Goal: Task Accomplishment & Management: Manage account settings

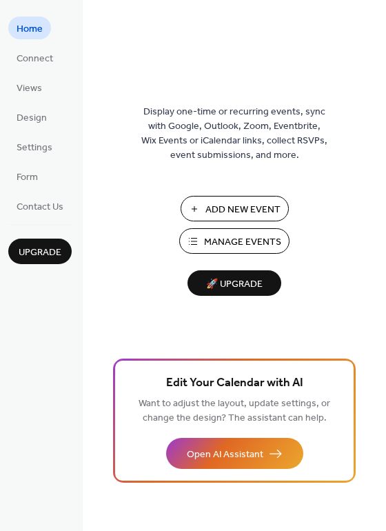
click at [241, 244] on span "Manage Events" at bounding box center [242, 242] width 77 height 14
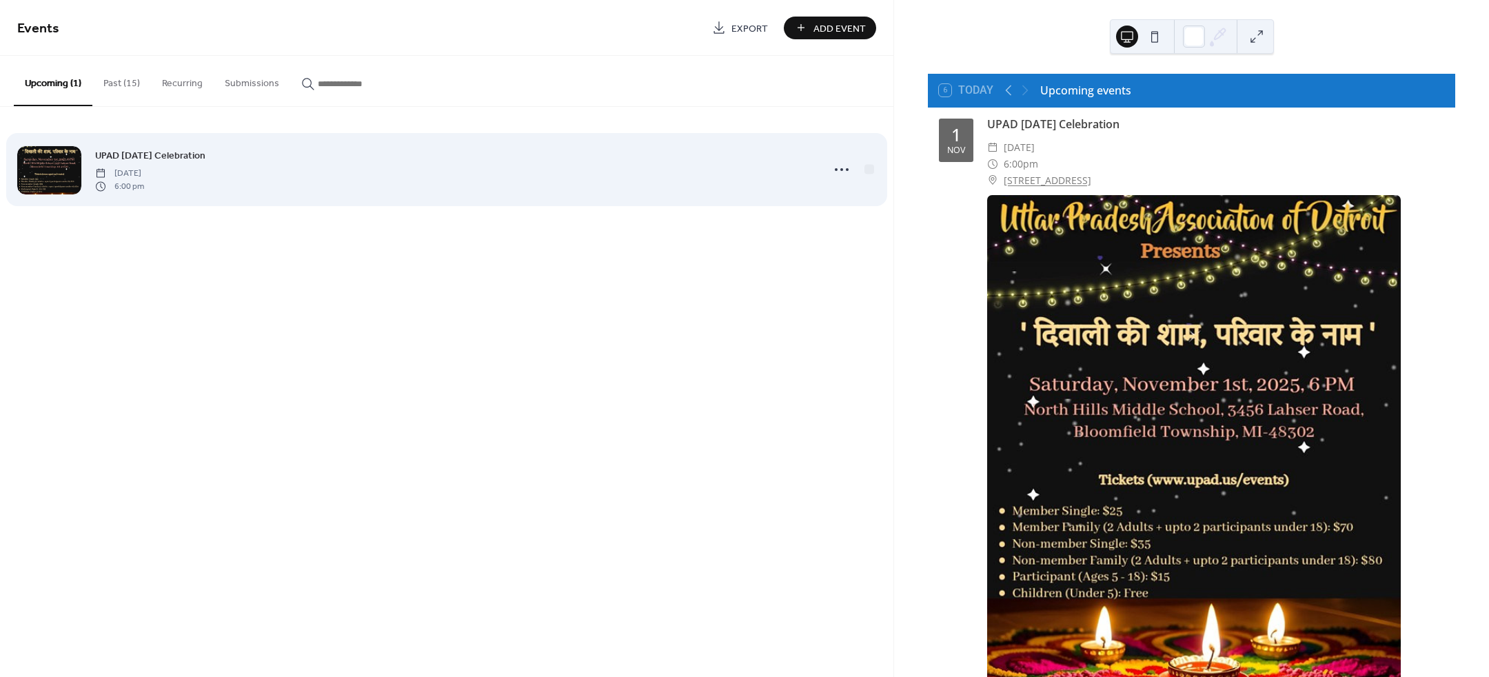
click at [220, 165] on div "UPAD [DATE] Celebration [DATE] 6:00 pm" at bounding box center [454, 169] width 719 height 44
click at [843, 172] on icon at bounding box center [842, 170] width 22 height 22
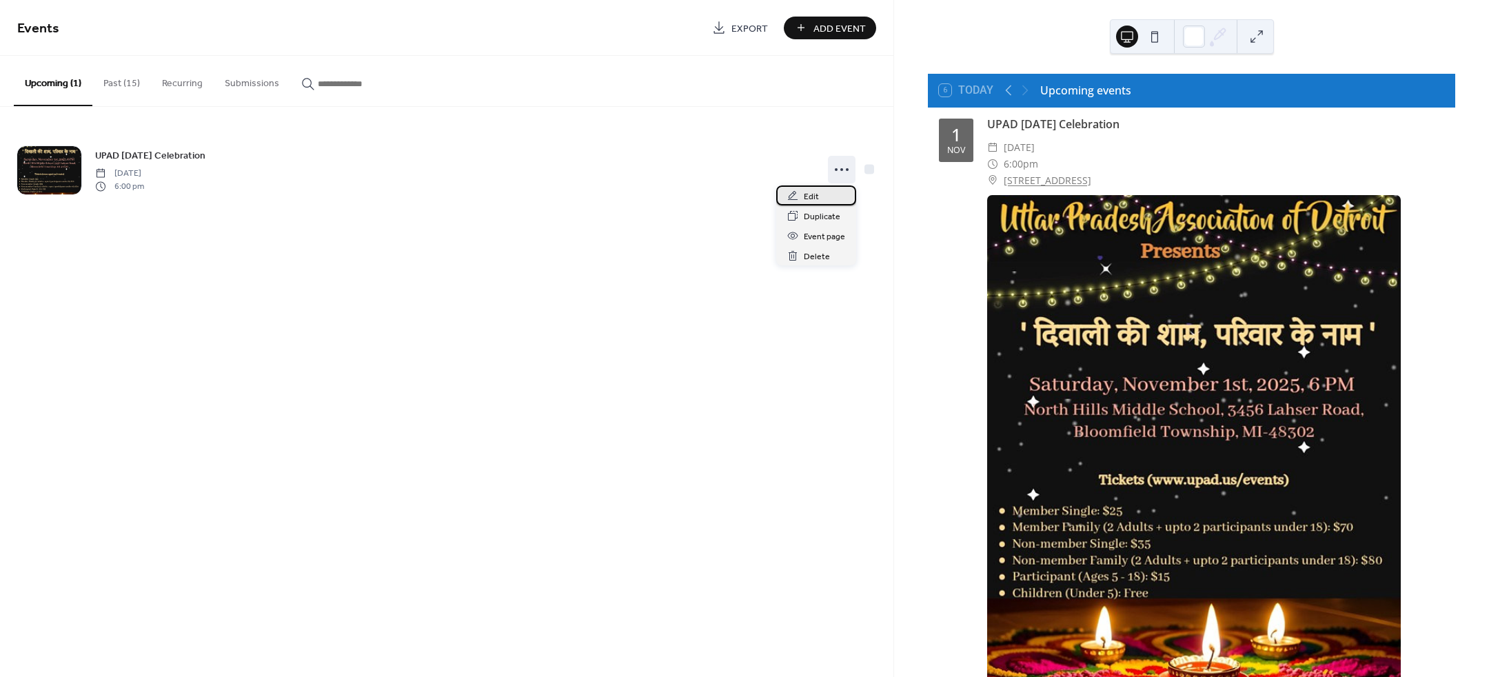
click at [833, 193] on div "Edit" at bounding box center [816, 195] width 80 height 20
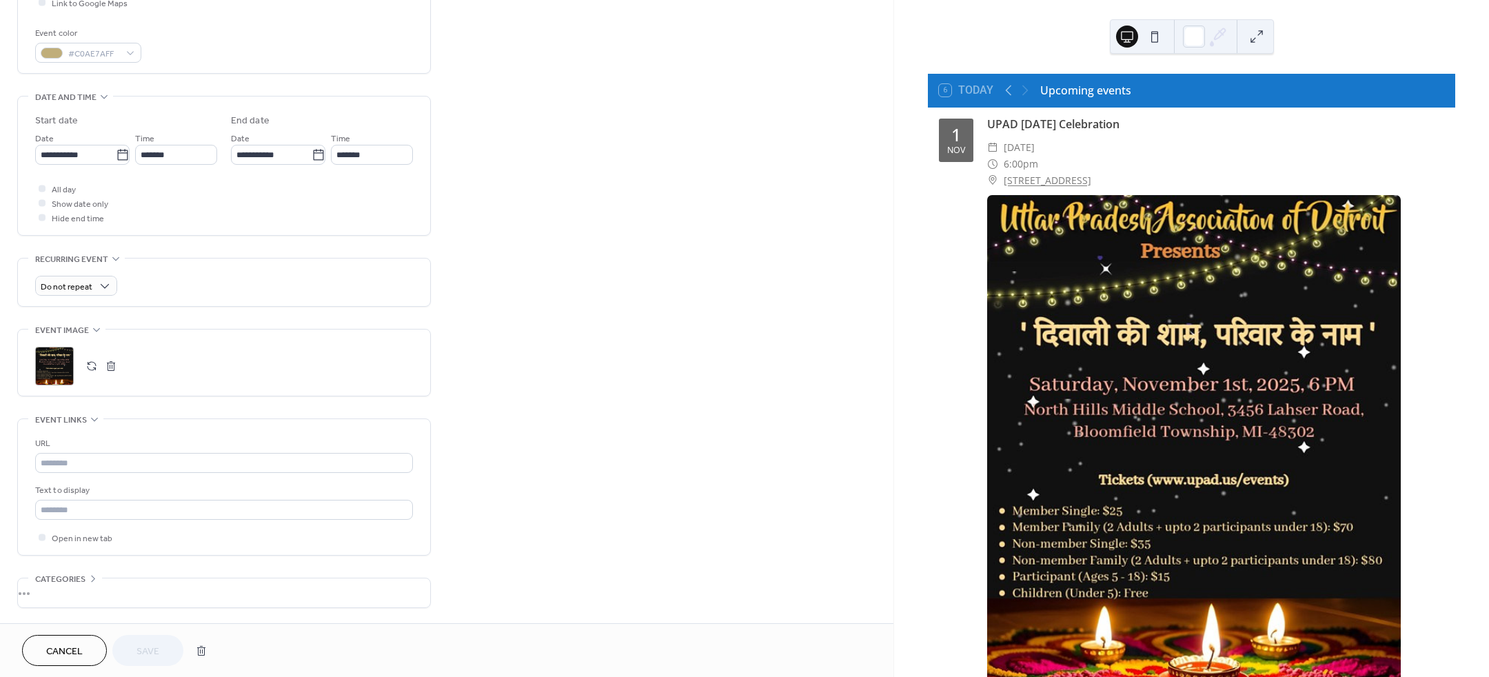
scroll to position [354, 0]
click at [125, 462] on input "text" at bounding box center [224, 462] width 378 height 20
paste input "**********"
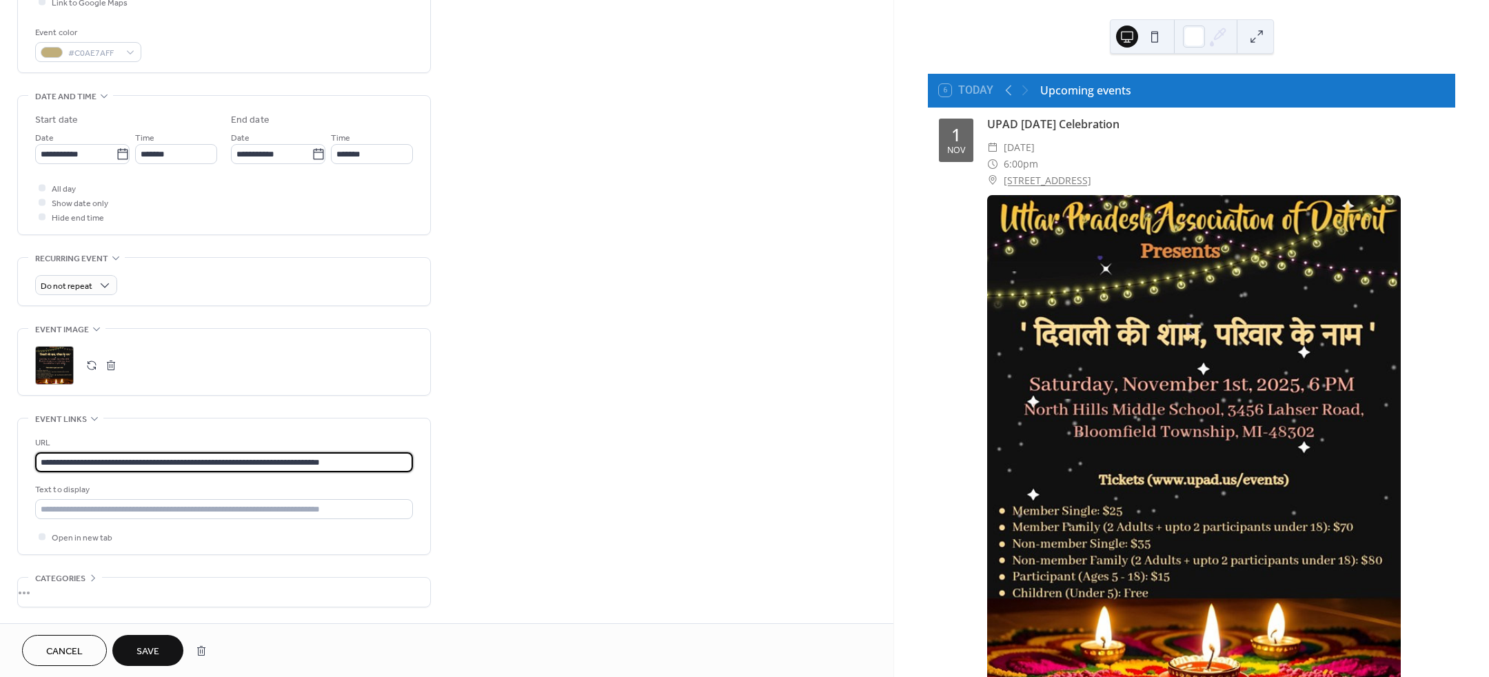
type input "**********"
click at [143, 649] on span "Save" at bounding box center [147, 651] width 23 height 14
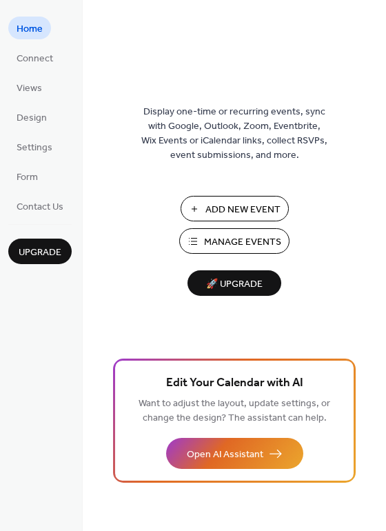
click at [253, 237] on span "Manage Events" at bounding box center [242, 242] width 77 height 14
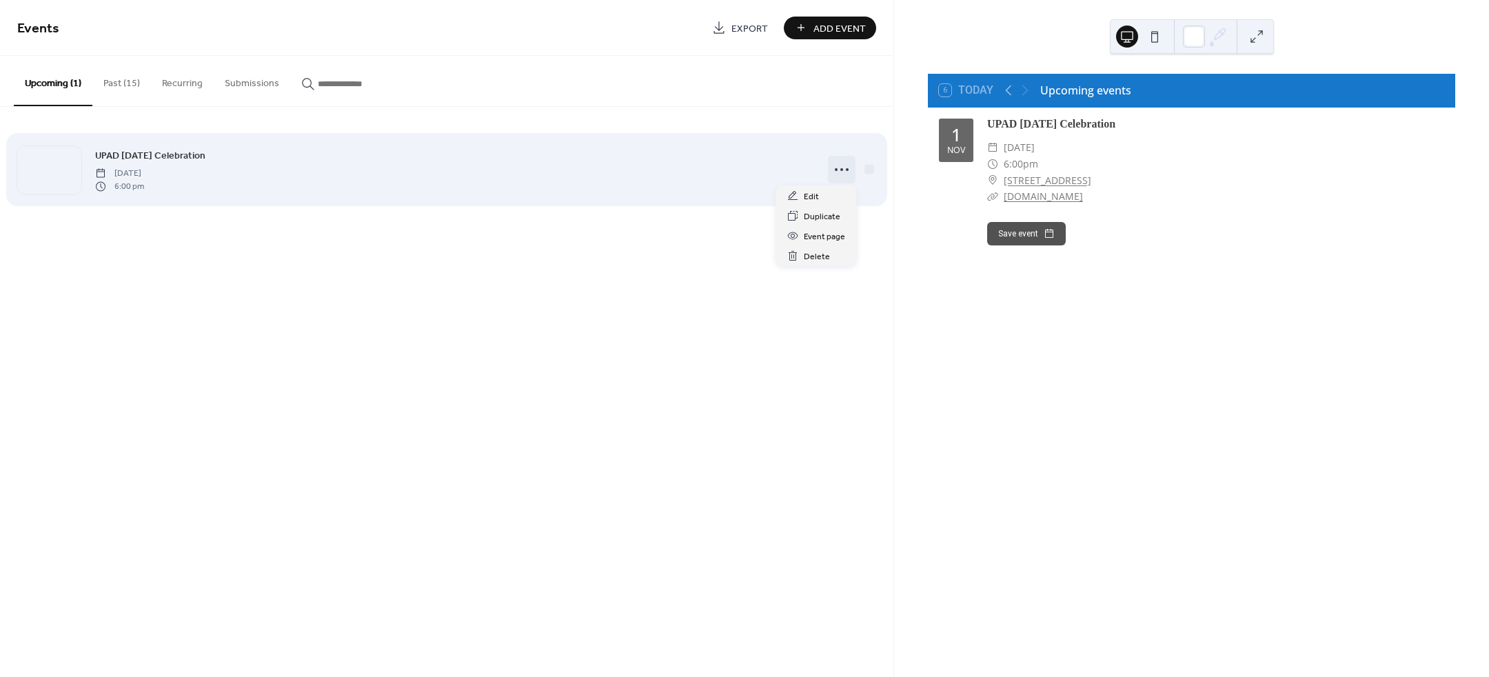
click at [841, 166] on icon at bounding box center [842, 170] width 22 height 22
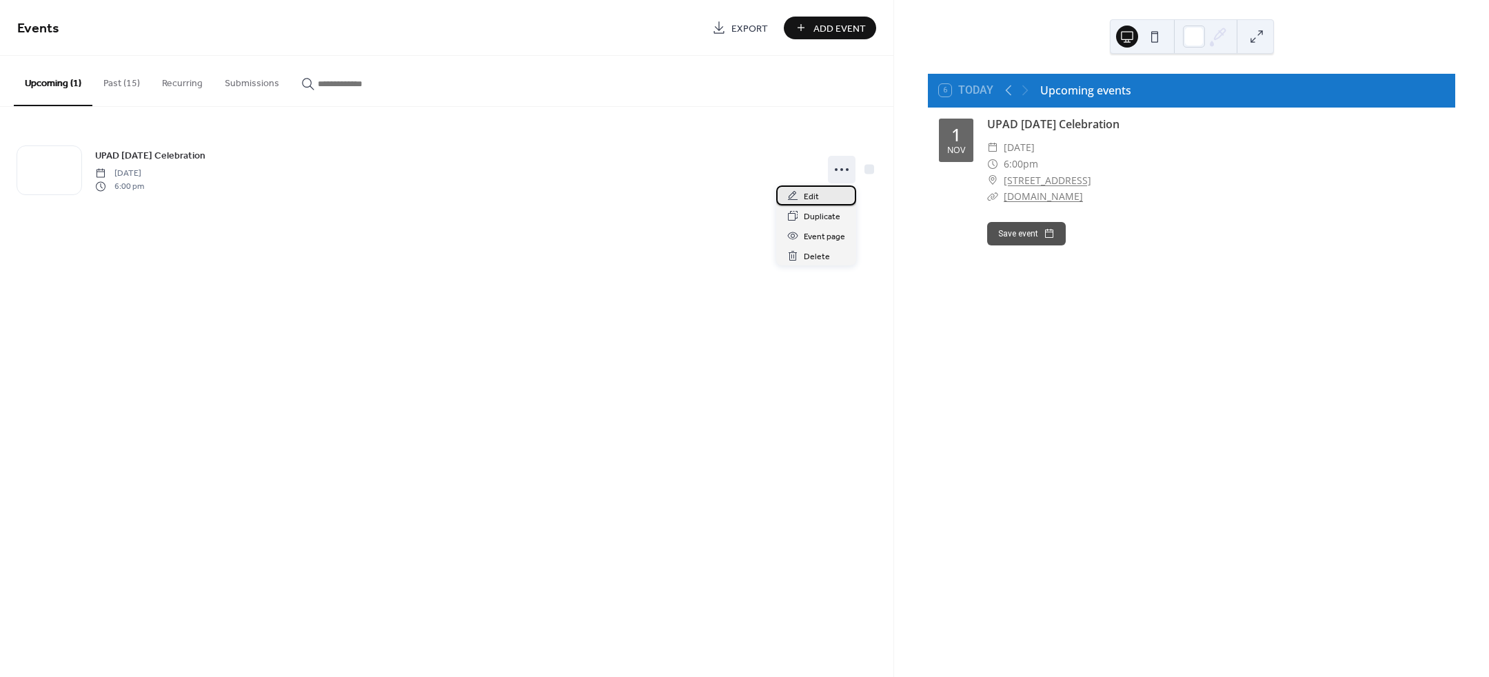
click at [816, 196] on span "Edit" at bounding box center [811, 197] width 15 height 14
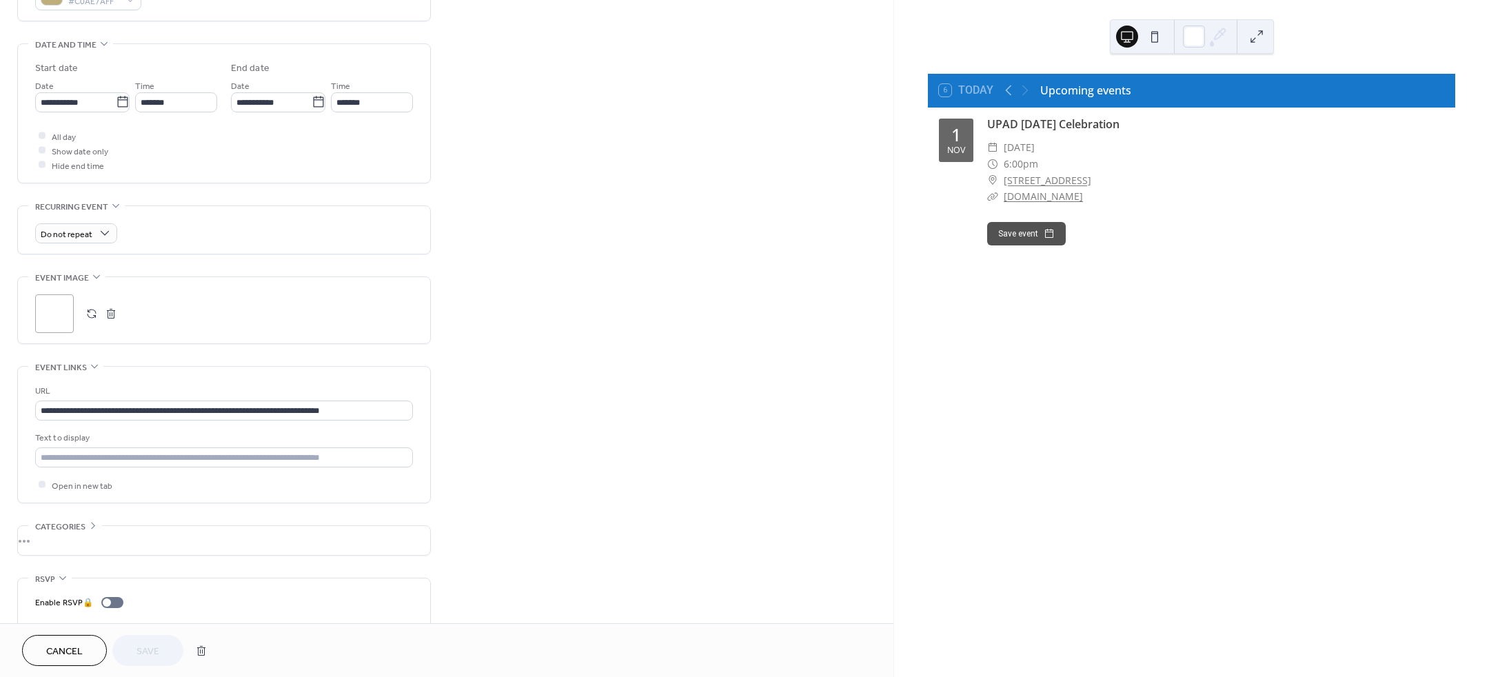
scroll to position [443, 0]
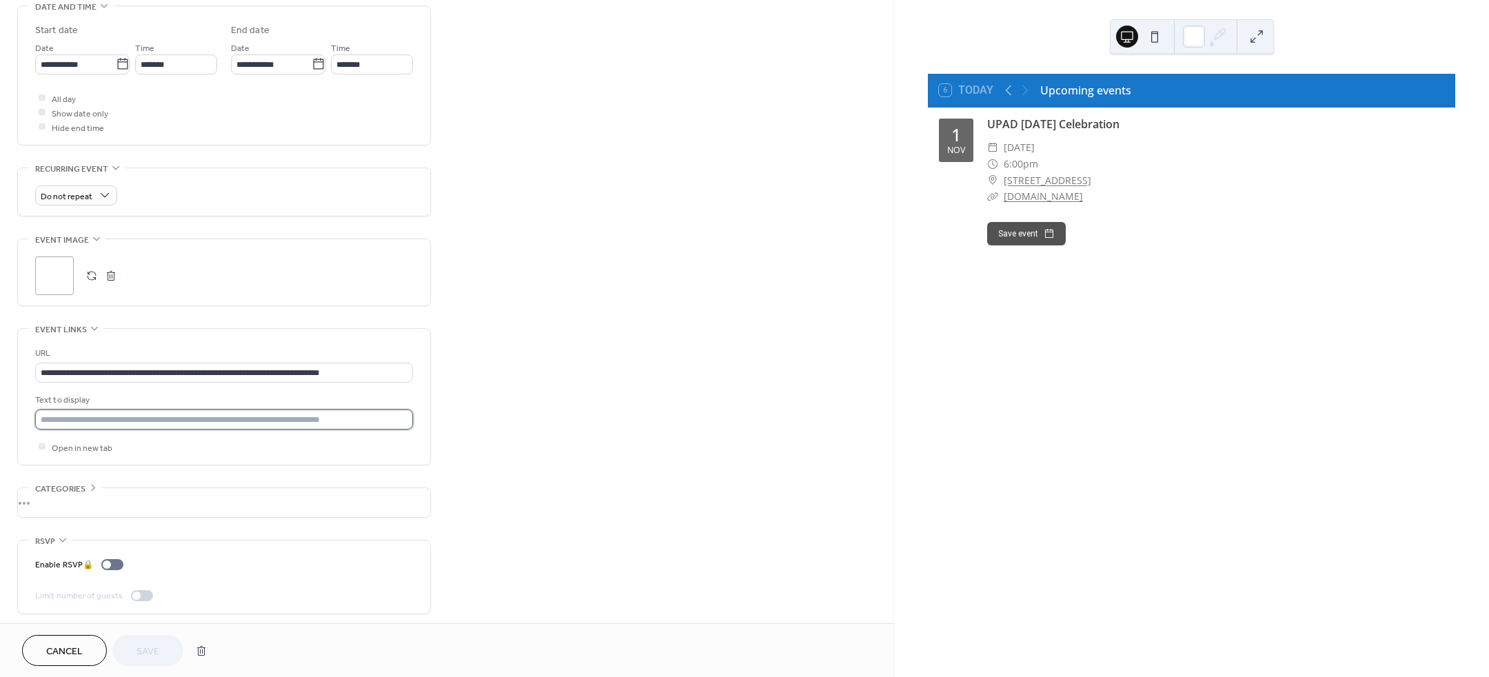
click at [192, 411] on input "text" at bounding box center [224, 419] width 378 height 20
type input "*"
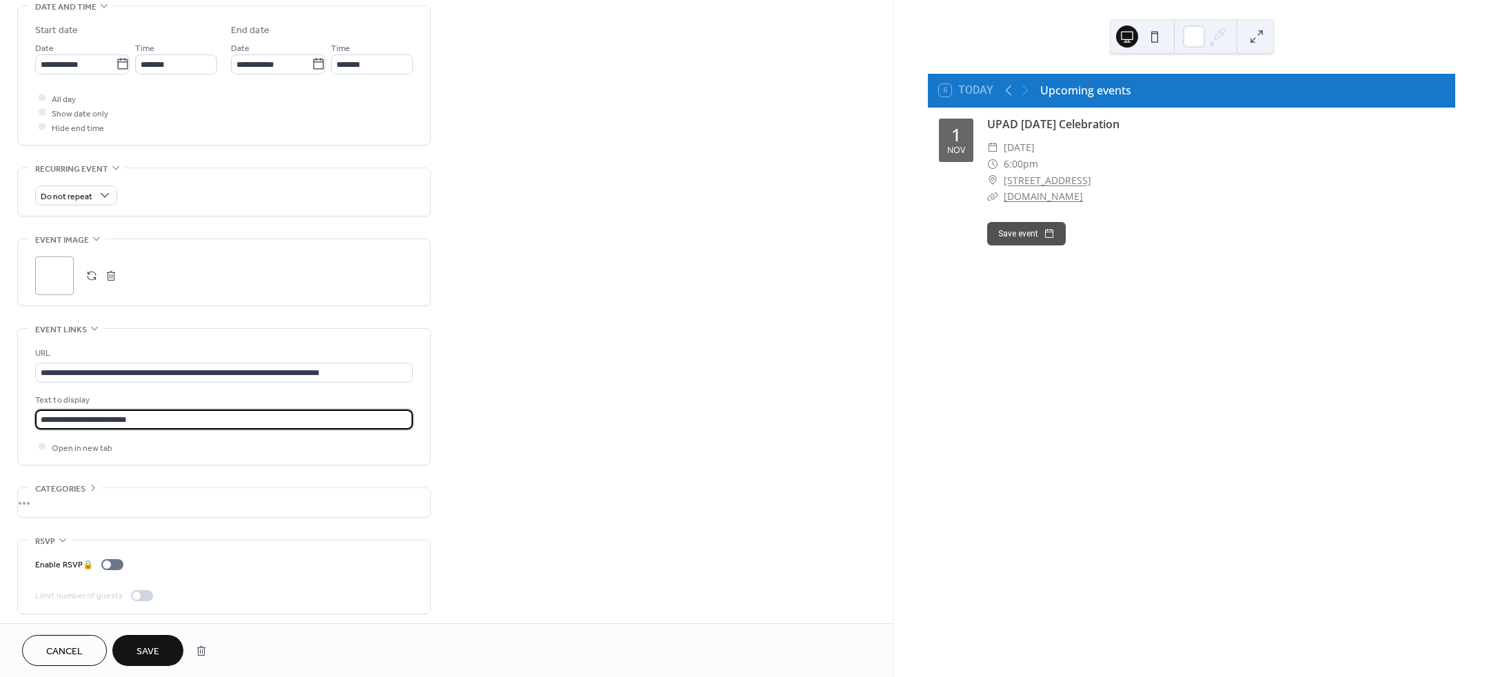
type input "**********"
click at [150, 640] on button "Save" at bounding box center [147, 650] width 71 height 31
